Goal: Task Accomplishment & Management: Manage account settings

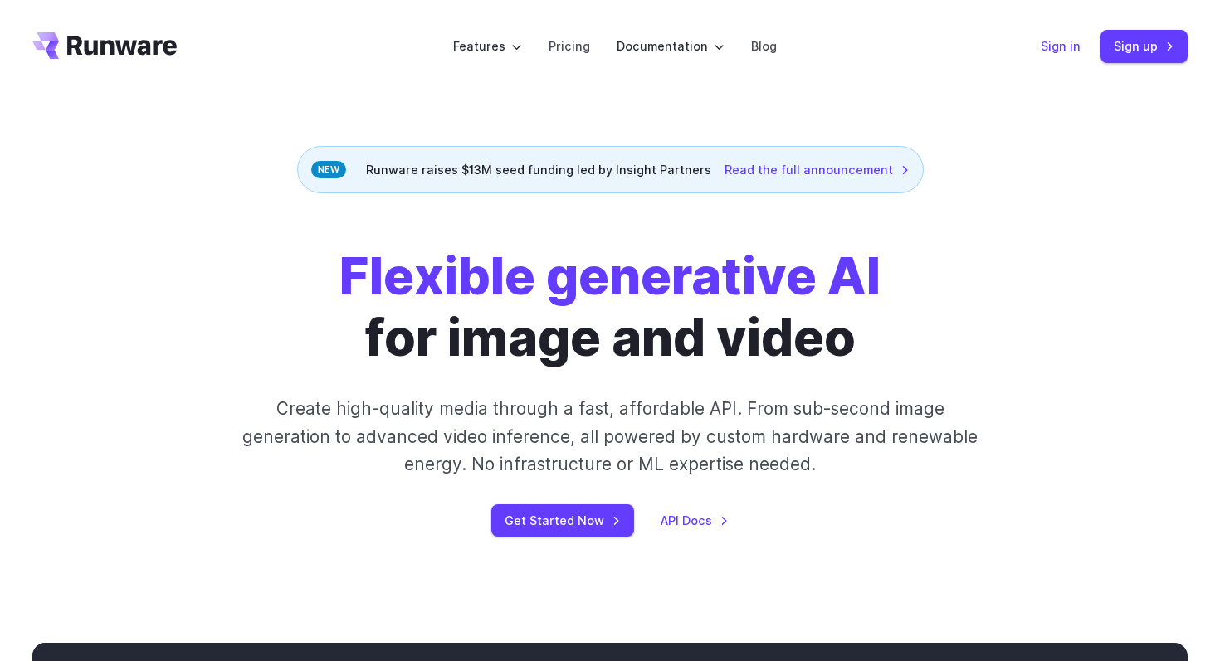
click at [1062, 53] on link "Sign in" at bounding box center [1061, 46] width 40 height 19
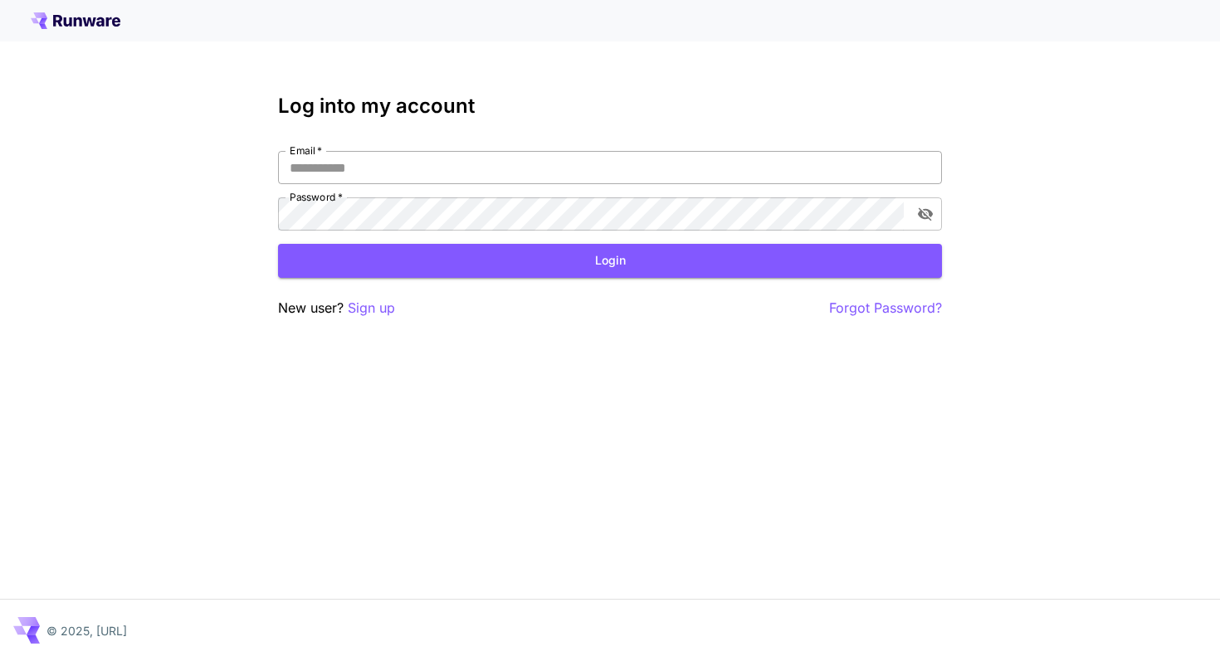
click at [761, 161] on input "Email   *" at bounding box center [610, 167] width 664 height 33
click at [514, 166] on input "Email   *" at bounding box center [610, 167] width 664 height 33
click at [466, 163] on input "Email   *" at bounding box center [610, 167] width 664 height 33
click at [430, 179] on input "Email   *" at bounding box center [610, 167] width 664 height 33
click at [426, 171] on input "Email   *" at bounding box center [610, 167] width 664 height 33
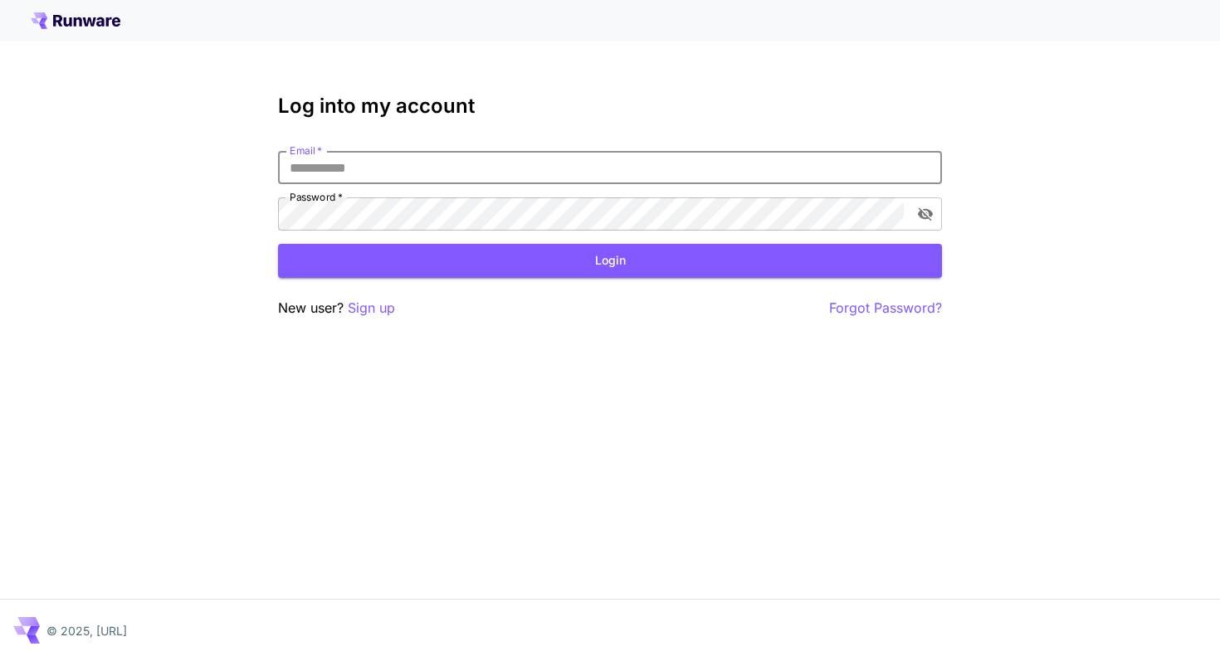
click at [426, 171] on input "Email   *" at bounding box center [610, 167] width 664 height 33
type input "*"
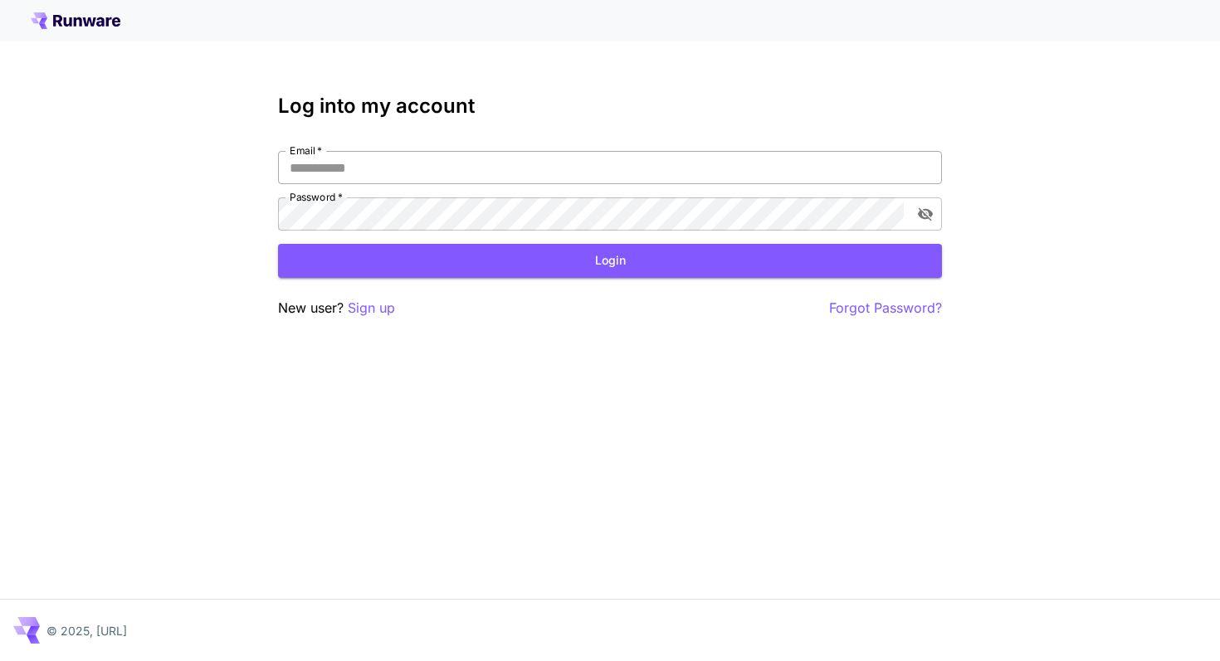
click at [409, 166] on input "Email   *" at bounding box center [610, 167] width 664 height 33
type input "**********"
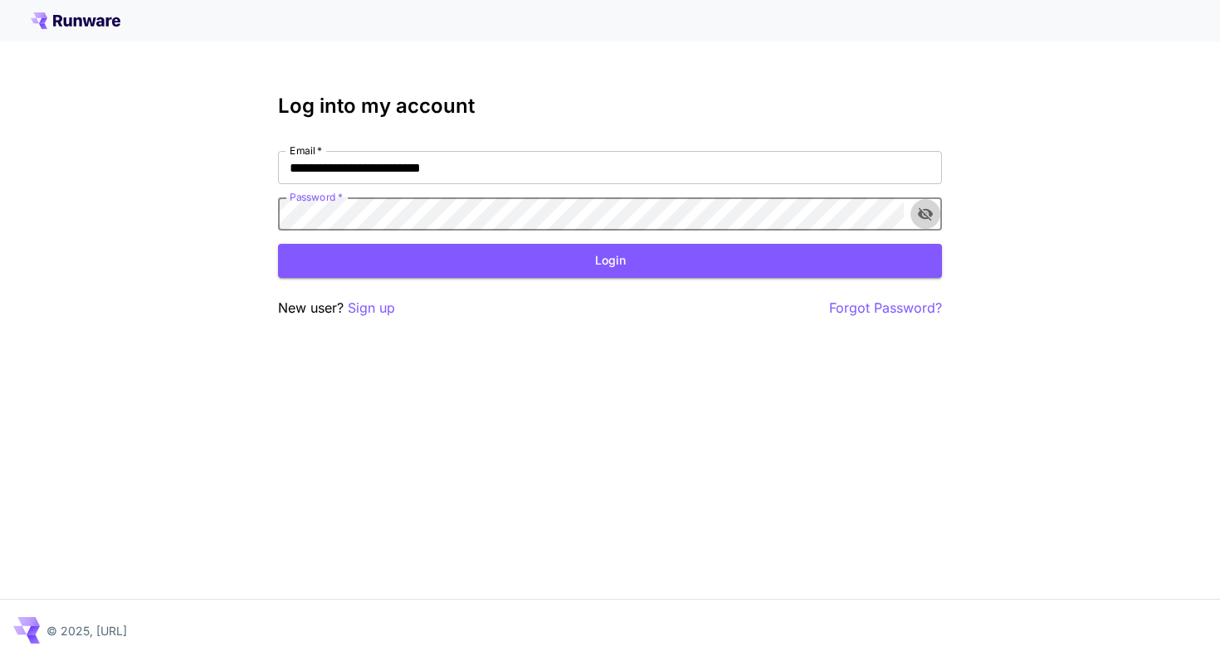
click at [930, 213] on icon "toggle password visibility" at bounding box center [925, 214] width 15 height 13
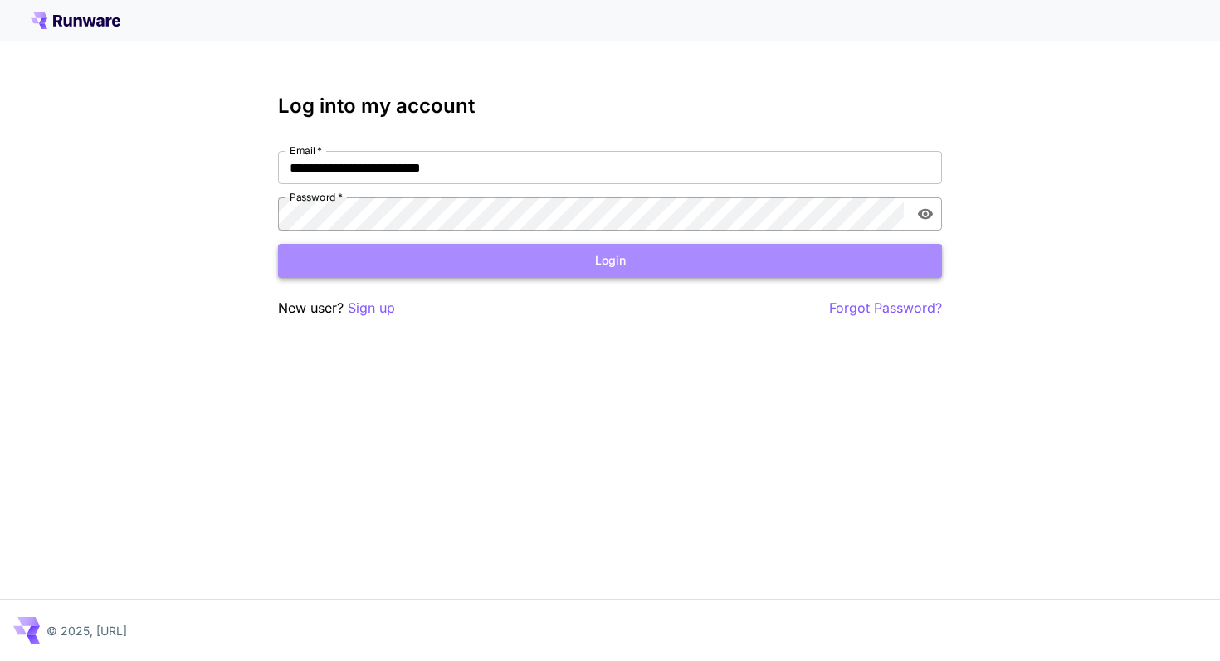
click at [433, 258] on button "Login" at bounding box center [610, 261] width 664 height 34
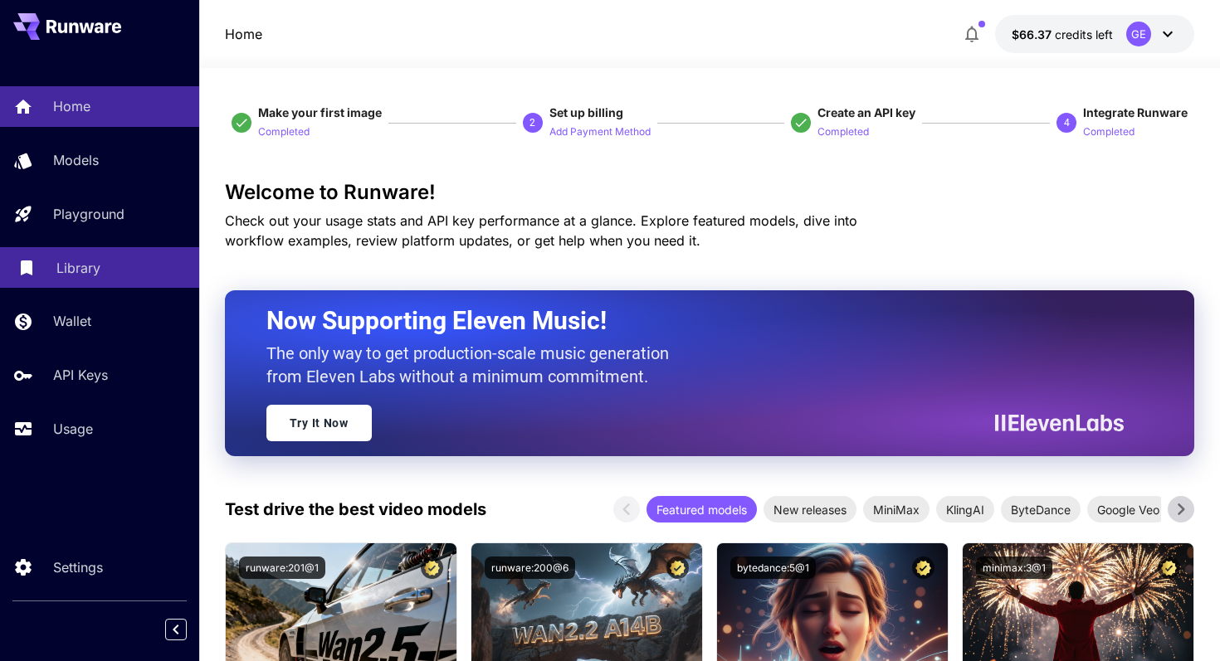
click at [122, 266] on div "Library" at bounding box center [120, 268] width 129 height 20
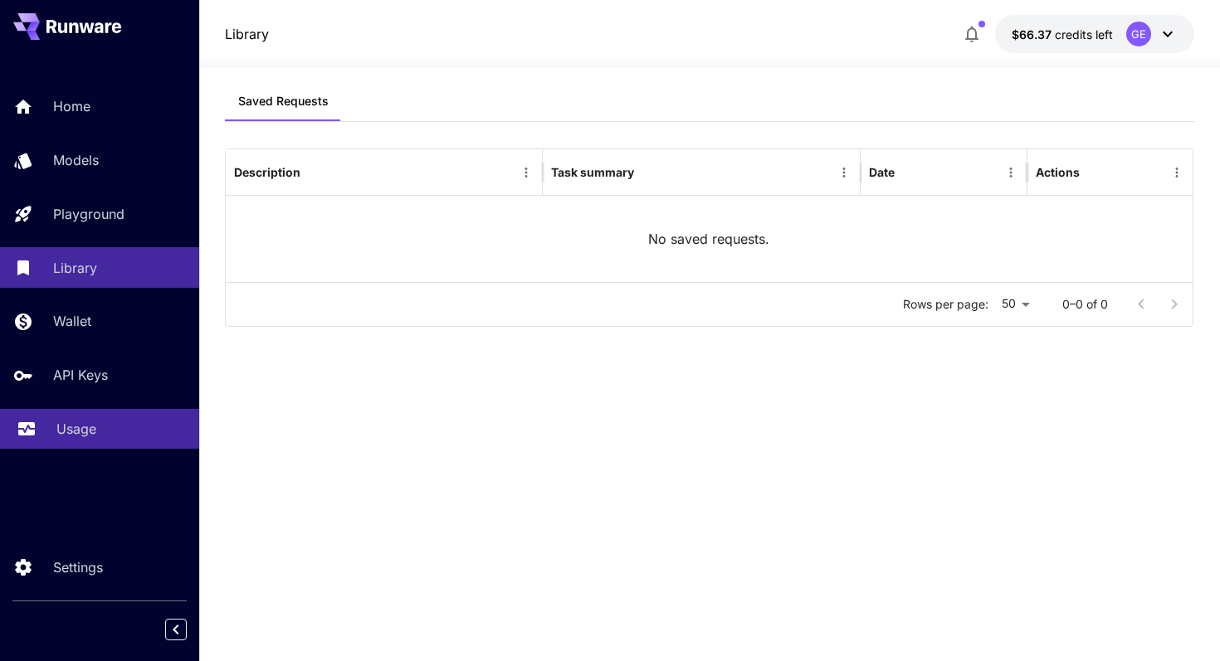
click at [117, 428] on div "Usage" at bounding box center [120, 429] width 129 height 20
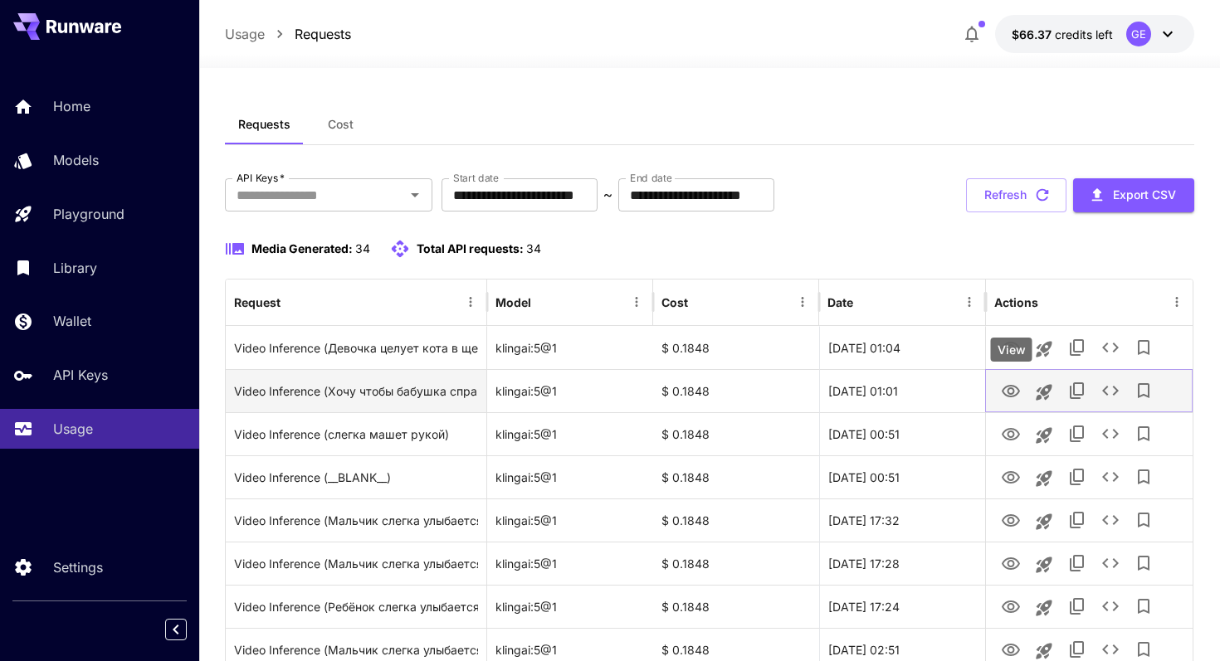
click at [1011, 392] on icon "View" at bounding box center [1011, 392] width 20 height 20
